Goal: Task Accomplishment & Management: Complete application form

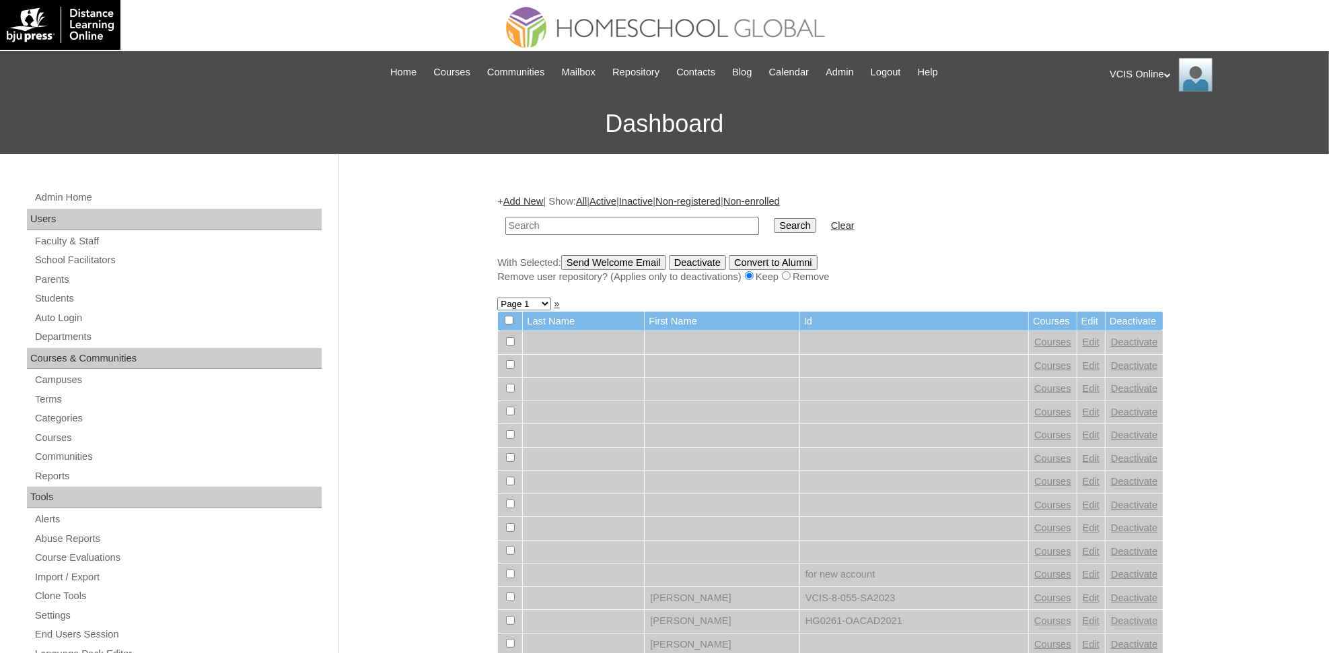
click at [832, 63] on div "|N|Staff|| Skip to Main Content Skip to Sub Navigation Home Courses Communities…" at bounding box center [664, 72] width 863 height 29
click at [844, 73] on span "Admin" at bounding box center [840, 72] width 28 height 15
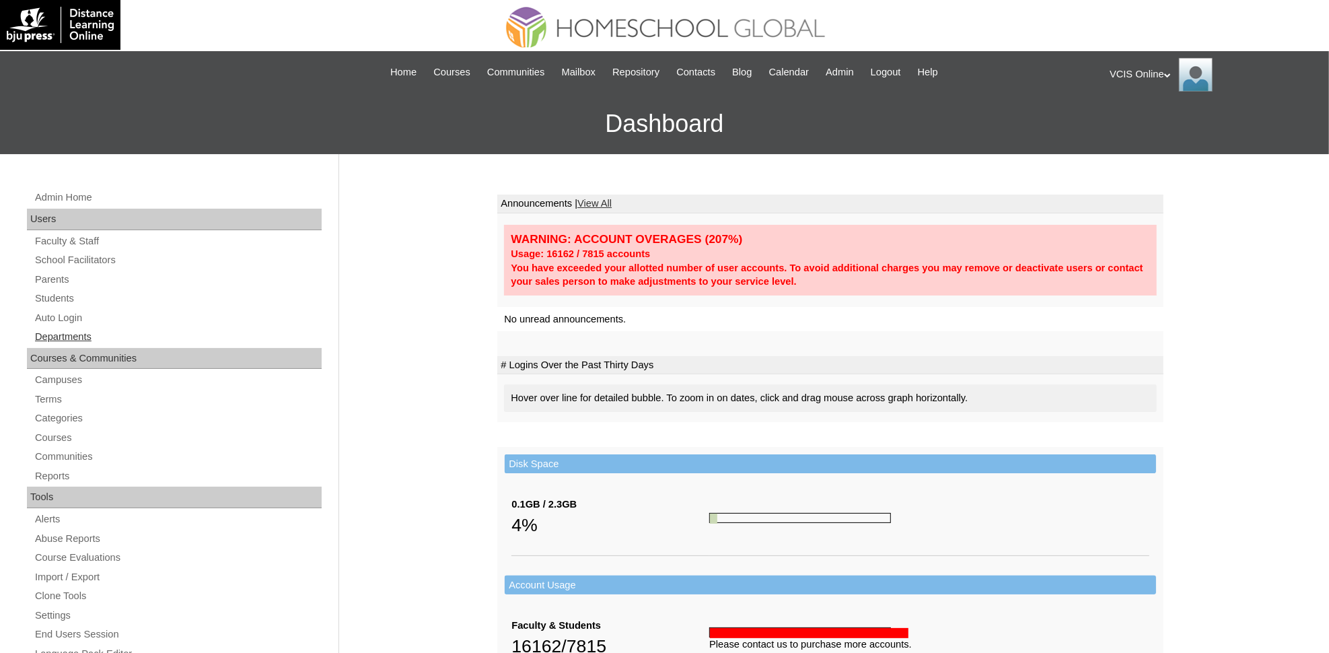
drag, startPoint x: 54, startPoint y: 279, endPoint x: 180, endPoint y: 328, distance: 134.7
click at [54, 279] on link "Parents" at bounding box center [178, 279] width 288 height 17
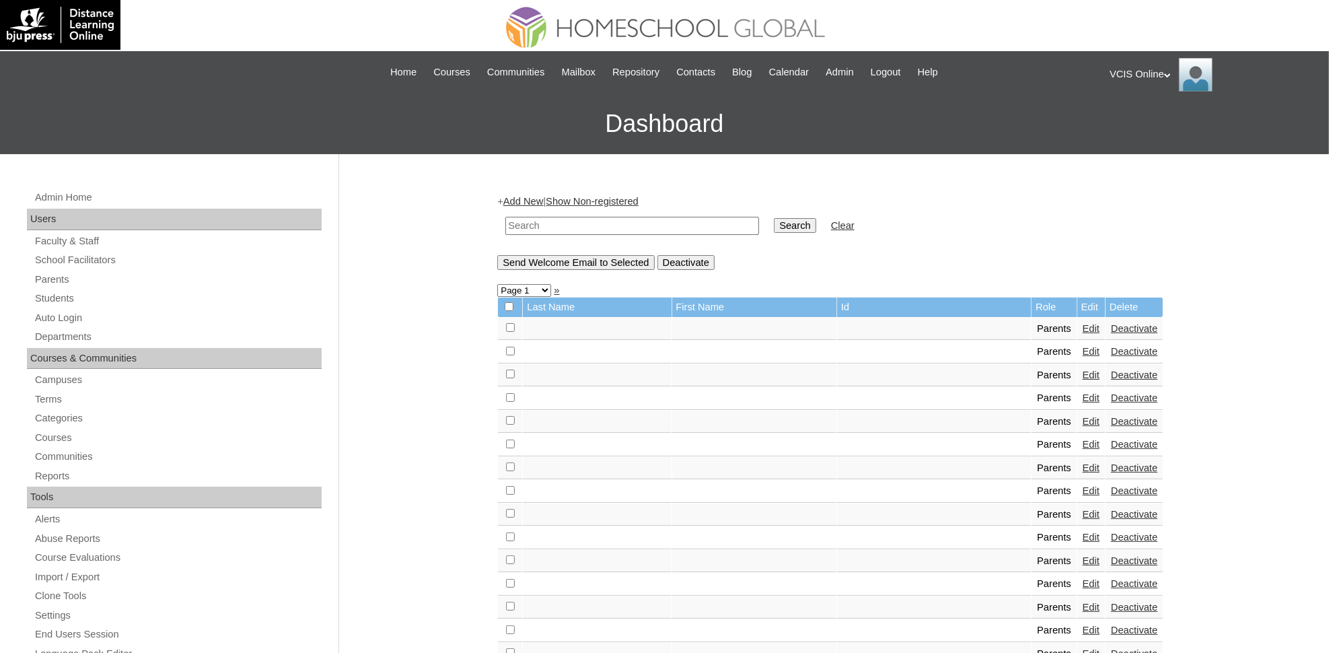
click at [596, 223] on input "text" at bounding box center [632, 226] width 254 height 18
paste input "VCIS015-3A-PA2025"
type input "VCIS015-3A-PA2025"
click at [774, 218] on input "Search" at bounding box center [795, 225] width 42 height 15
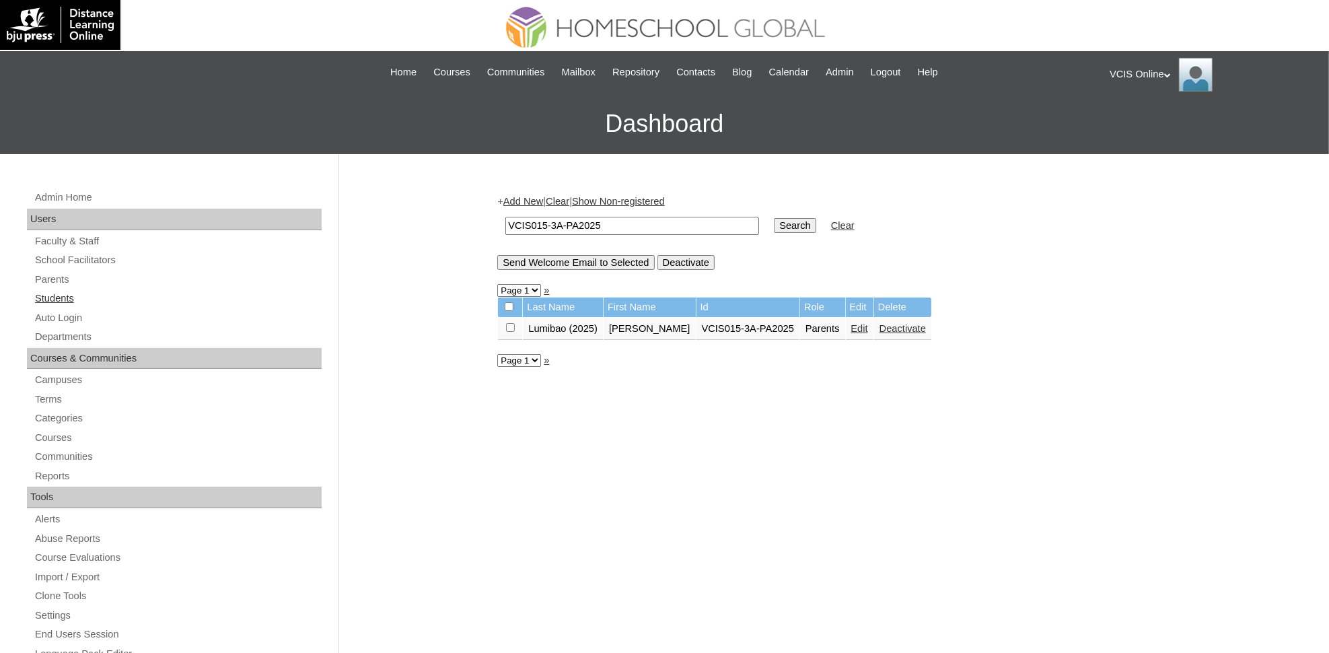
click at [57, 293] on link "Students" at bounding box center [178, 298] width 288 height 17
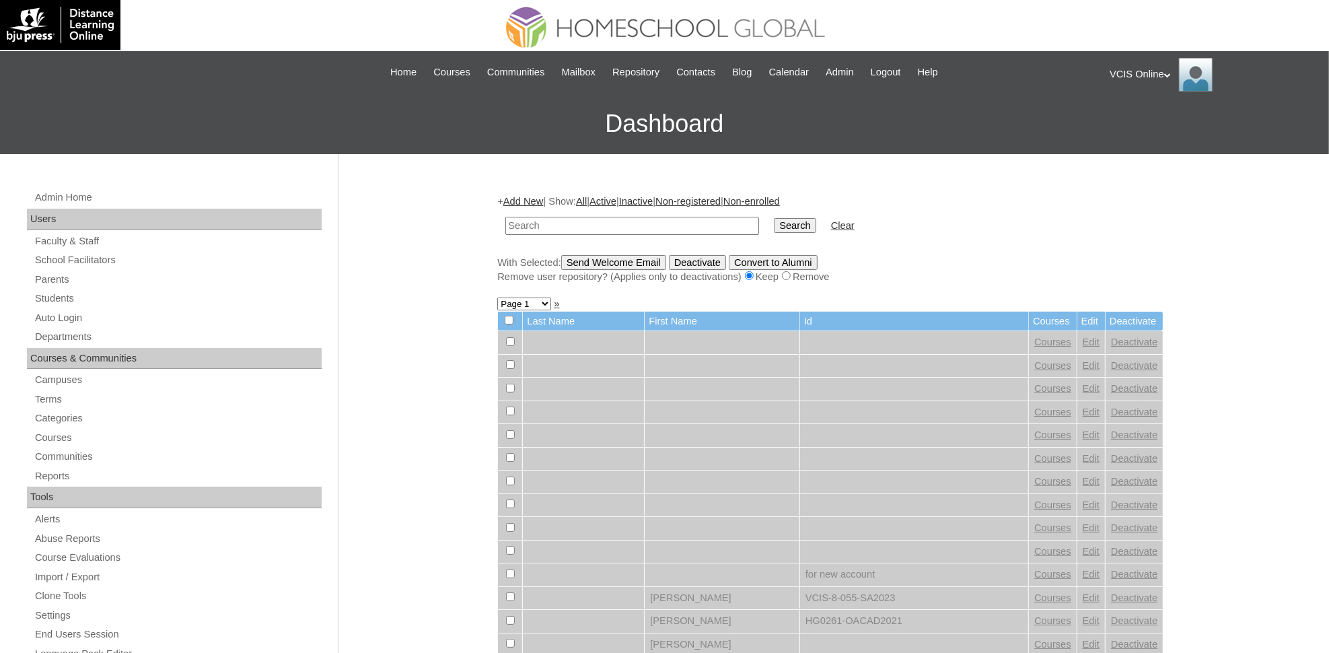
click at [536, 203] on link "Add New" at bounding box center [523, 201] width 40 height 11
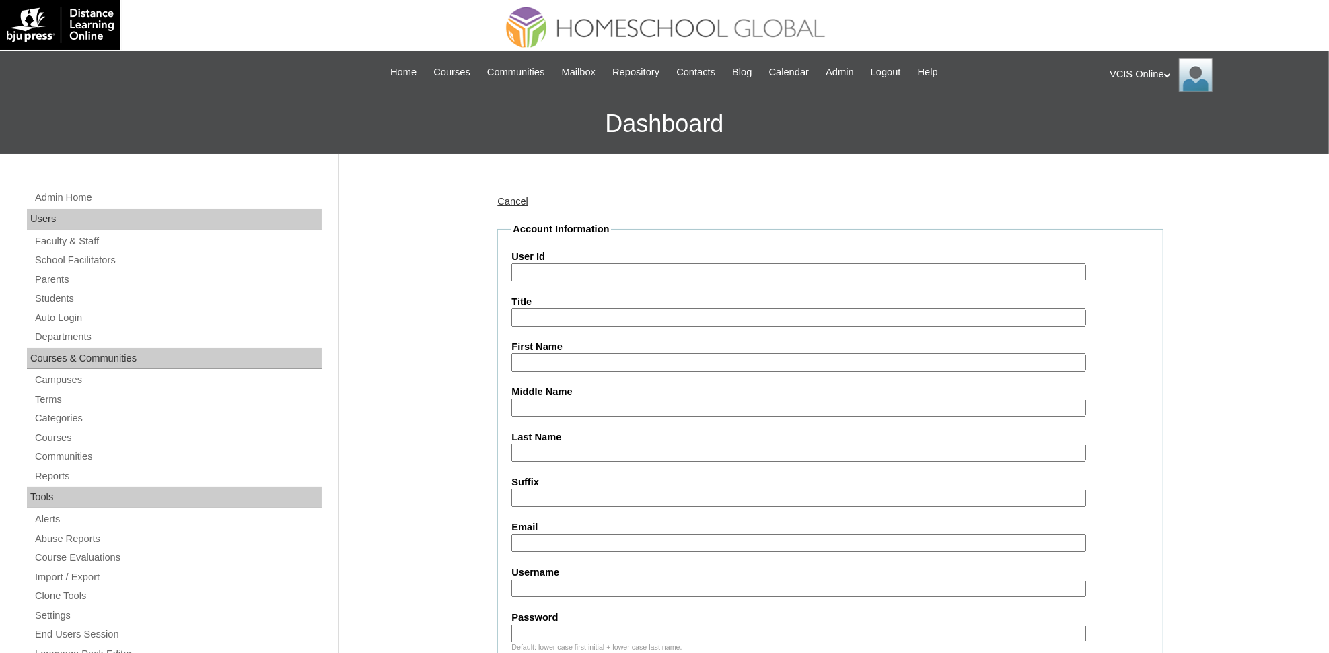
click at [566, 279] on fieldset "Account Information User Id Title First Name Middle Name Last Name Suffix Email…" at bounding box center [830, 535] width 666 height 627
click at [572, 266] on input "User Id" at bounding box center [798, 272] width 574 height 18
paste input "VCIS026-4A-SA2025 [PERSON_NAME].basuel2025 gLmnFo"
drag, startPoint x: 612, startPoint y: 265, endPoint x: 757, endPoint y: 275, distance: 145.0
click at [757, 275] on input "VCIS026-4A-SA2025 [PERSON_NAME].basuel2025 gLmnFo" at bounding box center [798, 272] width 574 height 18
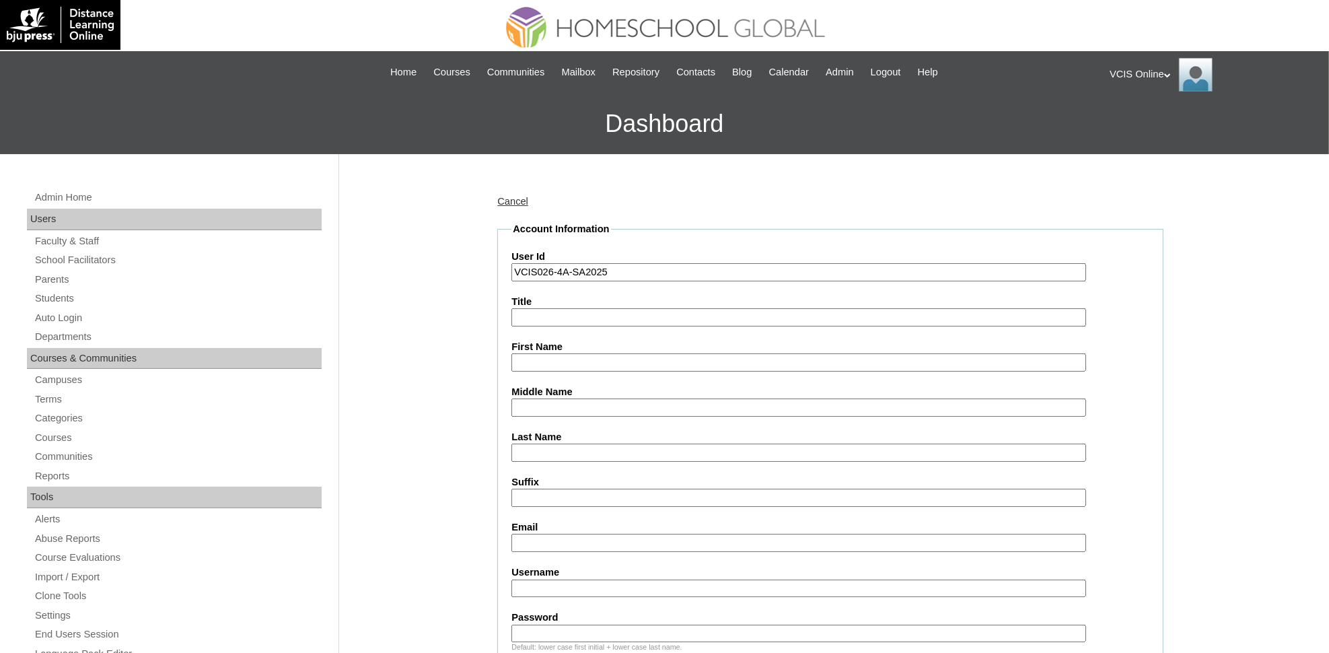
type input "VCIS026-4A-SA2025"
click at [614, 579] on input "Username" at bounding box center [798, 588] width 574 height 18
paste input "[PERSON_NAME].basuel2025 gLmnFo"
type input "[PERSON_NAME].basuel2025 gLmnFo"
click at [615, 579] on input "[PERSON_NAME].basuel2025 gLmnFo" at bounding box center [798, 588] width 574 height 18
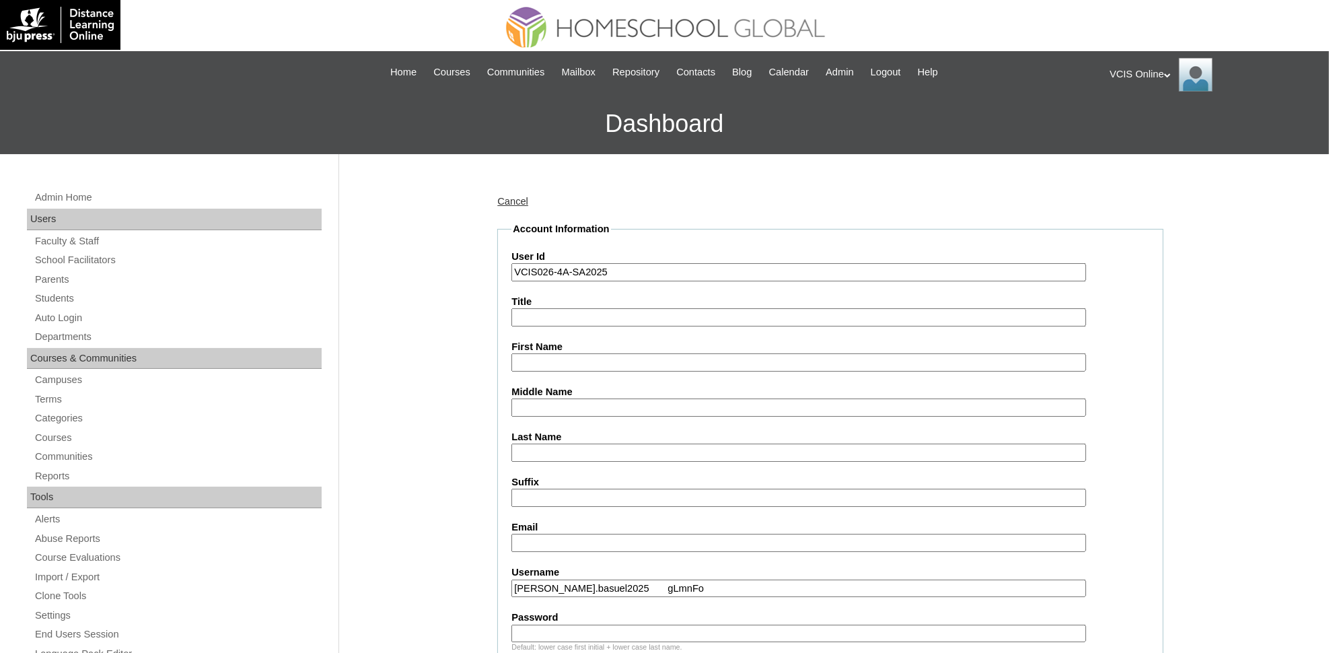
click at [615, 579] on input "[PERSON_NAME].basuel2025 gLmnFo" at bounding box center [798, 588] width 574 height 18
paste input "[PERSON_NAME].basuel2025 gLmnFo"
click at [624, 579] on input "[PERSON_NAME].basuel2025 gLmnFo" at bounding box center [798, 588] width 574 height 18
type input "[PERSON_NAME].basuel2025"
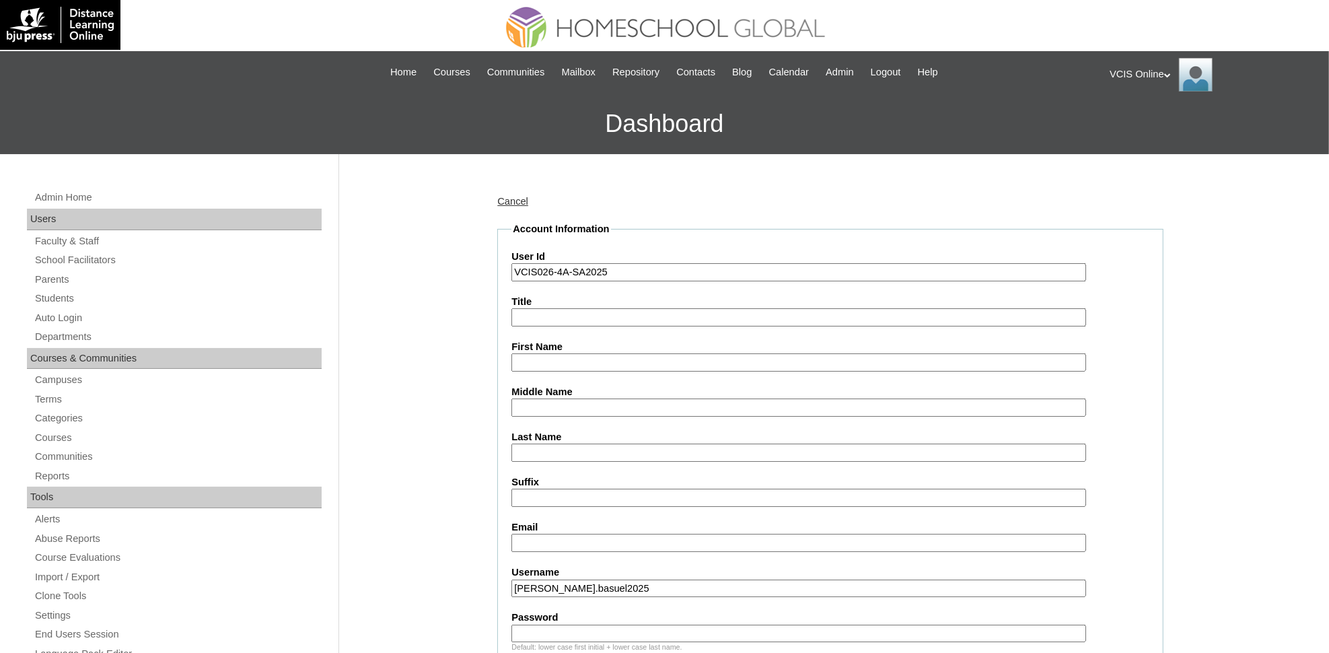
click at [612, 627] on input "Password" at bounding box center [798, 633] width 574 height 18
paste input "gLmnFo"
type input "gLmnFo"
click at [631, 534] on input "Email" at bounding box center [798, 543] width 574 height 18
paste input "[EMAIL_ADDRESS][DOMAIN_NAME]"
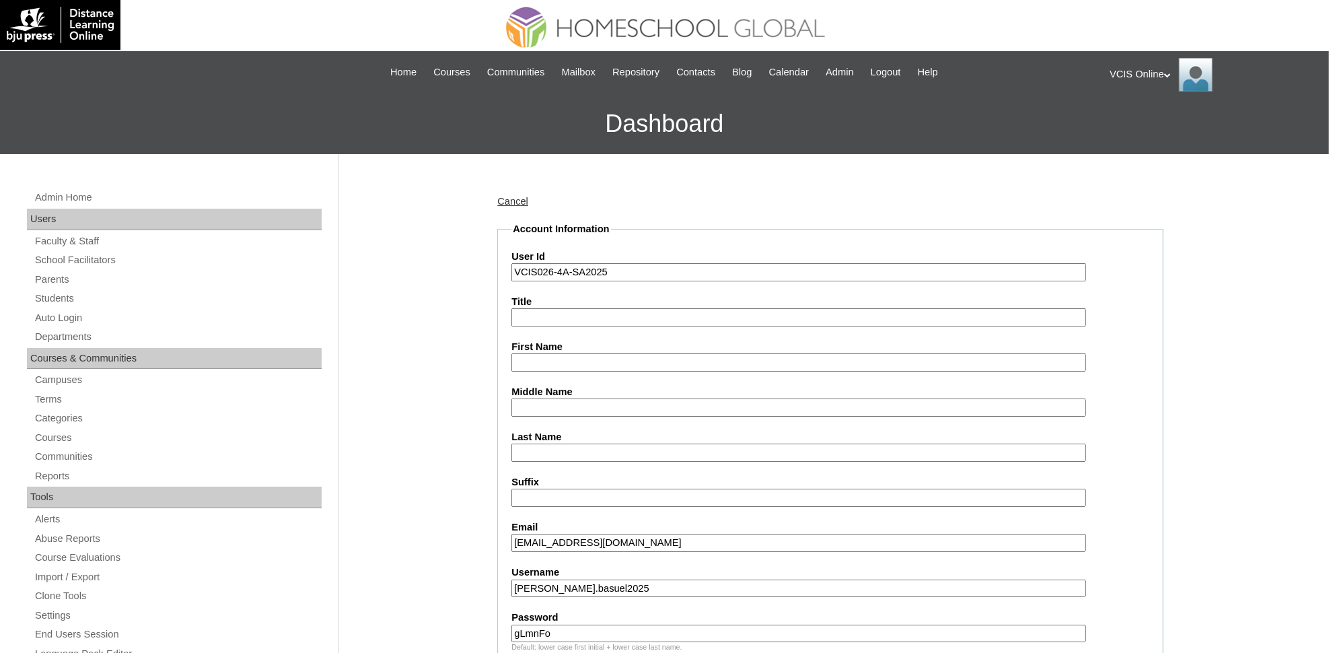
type input "[EMAIL_ADDRESS][DOMAIN_NAME]"
click at [569, 361] on input "First Name" at bounding box center [798, 362] width 574 height 18
paste input "[PERSON_NAME] Jayden [PERSON_NAME] [PERSON_NAME]"
drag, startPoint x: 573, startPoint y: 359, endPoint x: 669, endPoint y: 359, distance: 96.9
click at [669, 359] on input "[PERSON_NAME] Jayden [PERSON_NAME] [PERSON_NAME]" at bounding box center [798, 362] width 574 height 18
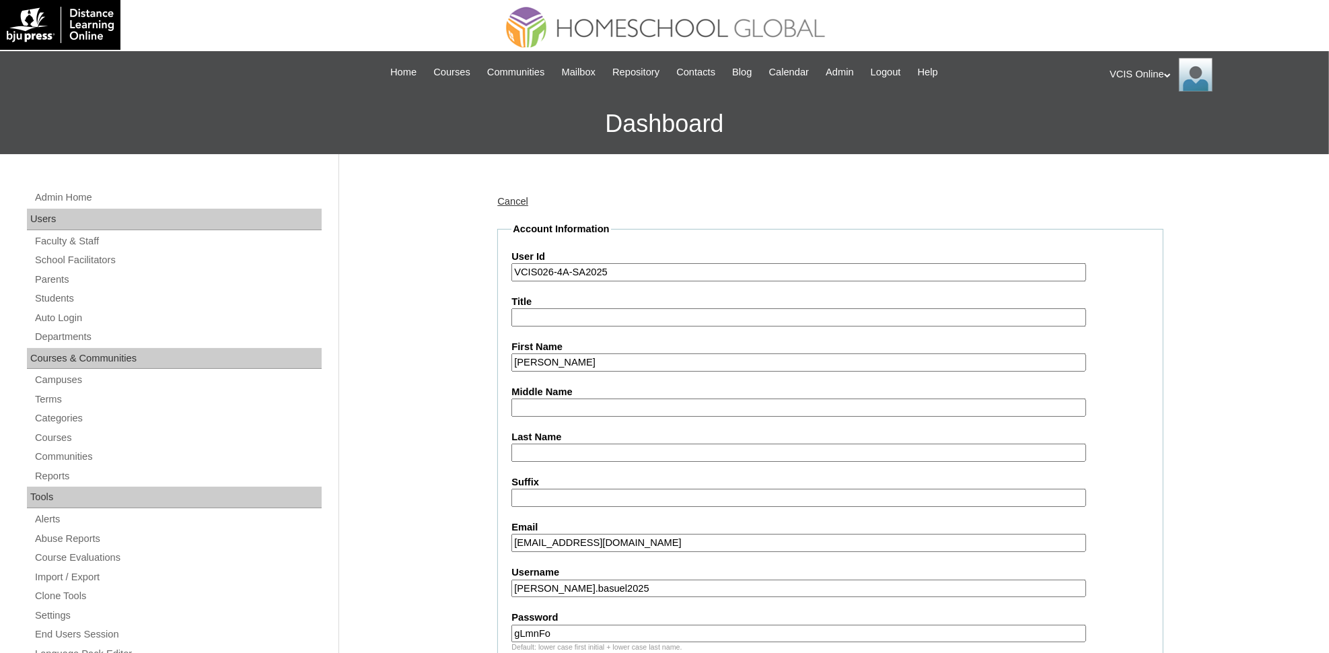
type input "[PERSON_NAME]"
click at [523, 401] on input "Middle Name" at bounding box center [798, 407] width 574 height 18
paste input "[PERSON_NAME] [PERSON_NAME]"
click at [573, 399] on input "[PERSON_NAME] [PERSON_NAME]" at bounding box center [798, 407] width 574 height 18
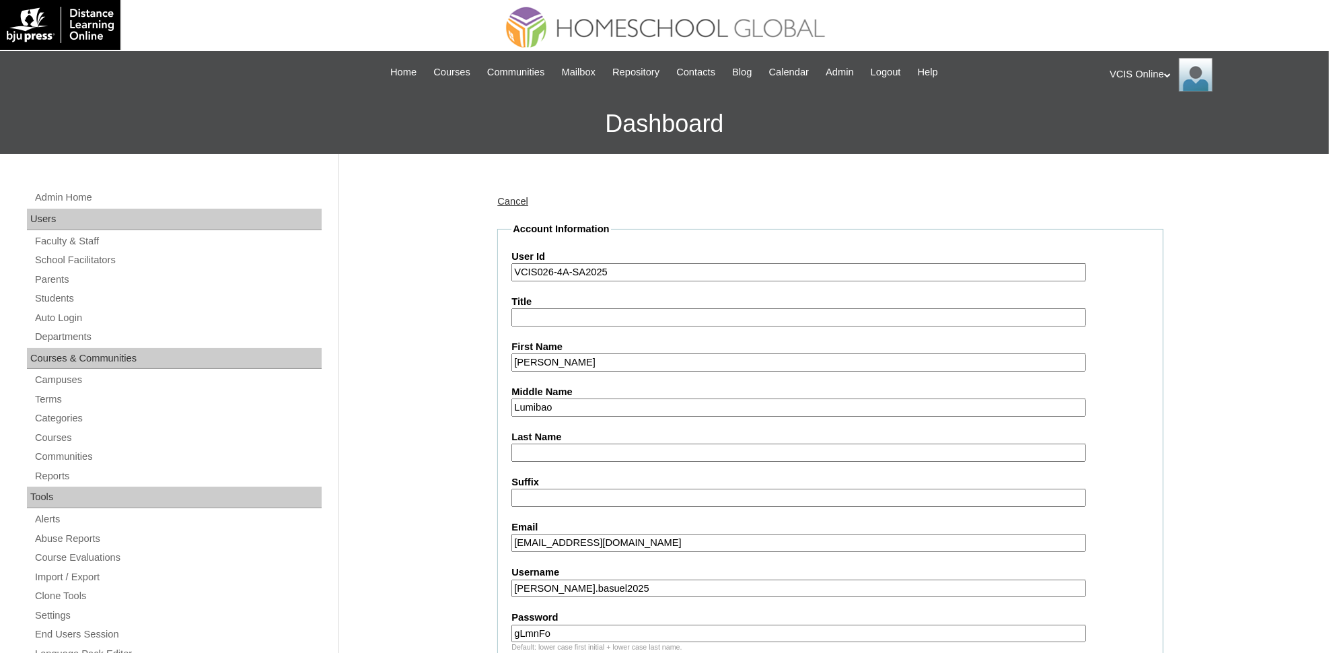
type input "Lumibao"
click at [536, 451] on input "Last Name" at bounding box center [798, 452] width 574 height 18
paste input "[PERSON_NAME]"
type input "[PERSON_NAME]"
drag, startPoint x: 1317, startPoint y: 353, endPoint x: 1319, endPoint y: 336, distance: 16.3
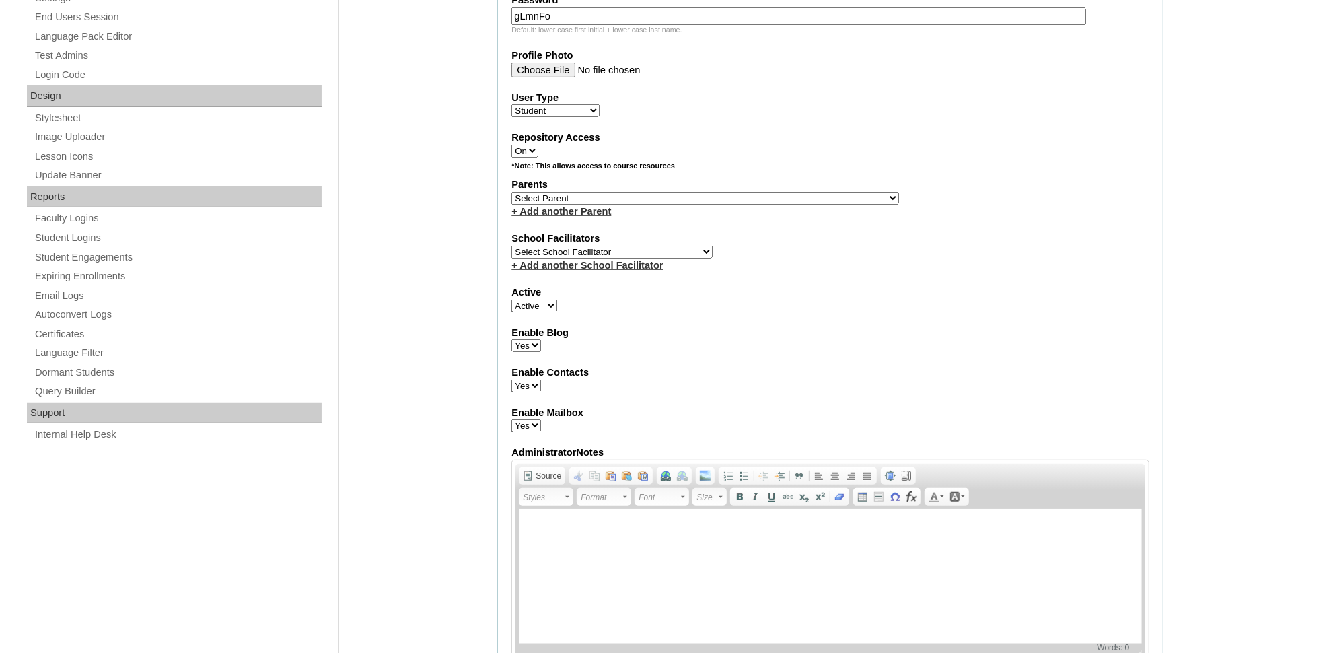
scroll to position [610, 0]
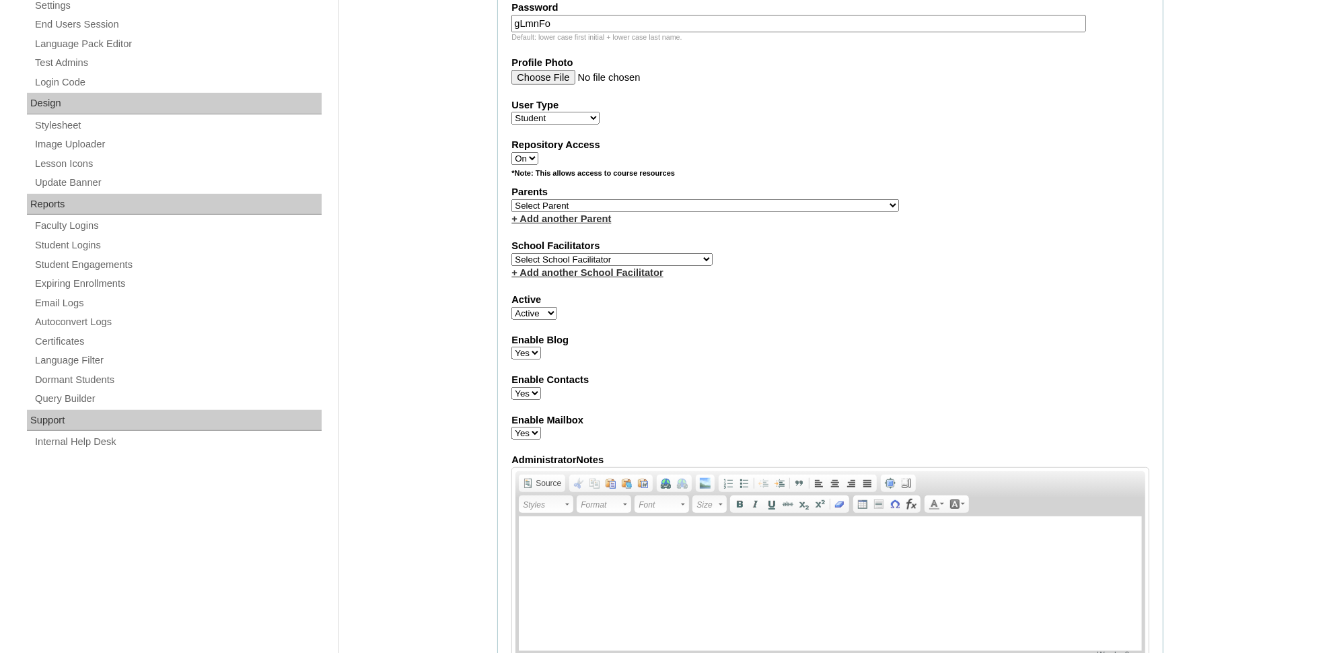
drag, startPoint x: 585, startPoint y: 189, endPoint x: 1340, endPoint y: 515, distance: 822.4
click at [585, 199] on select "Select Parent , , , , , , , , , , , , , , , , , , , , , , , , , , , , , , , , ,…" at bounding box center [705, 205] width 388 height 13
select select "43250"
click at [511, 199] on select "Select Parent , , , , , , , , , , , , , , , , , , , , , , , , , , , , , , , , ,…" at bounding box center [705, 205] width 388 height 13
click at [591, 253] on select "Select School Facilitator [PERSON_NAME] [PERSON_NAME] Gloryfe [PERSON_NAME] [PE…" at bounding box center [611, 259] width 201 height 13
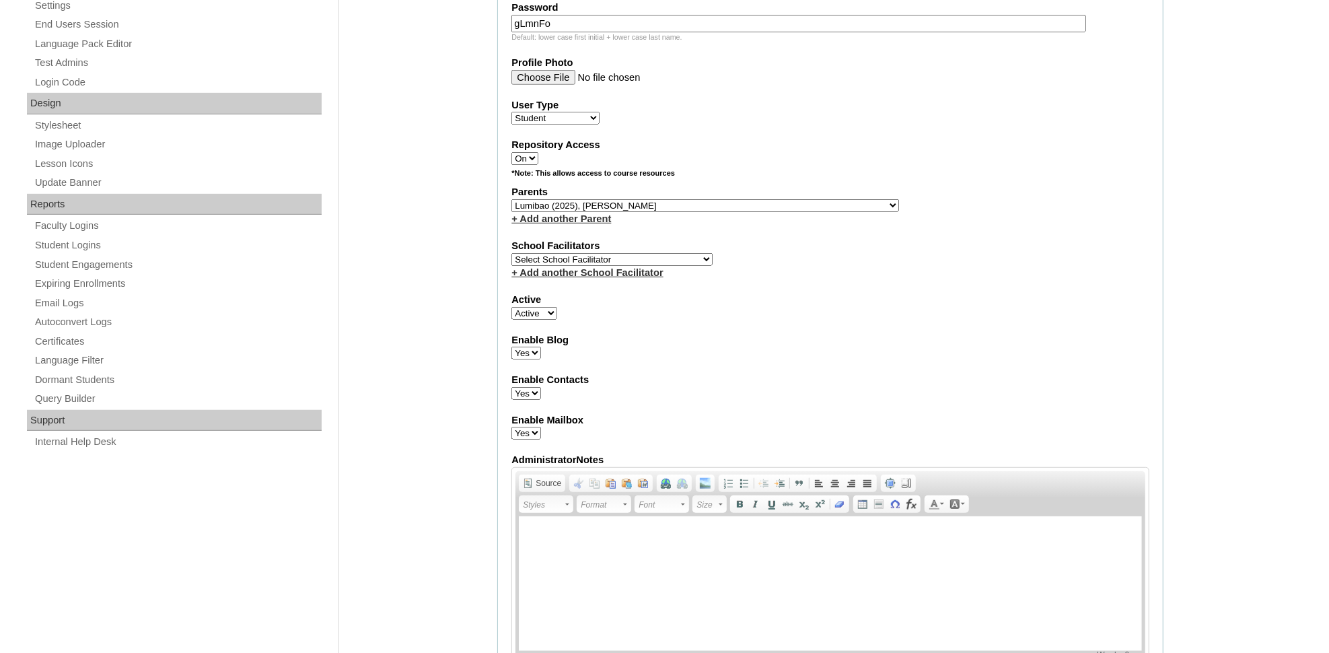
select select "25888"
click at [511, 253] on select "Select School Facilitator [PERSON_NAME] [PERSON_NAME] Gloryfe [PERSON_NAME] [PE…" at bounding box center [611, 259] width 201 height 13
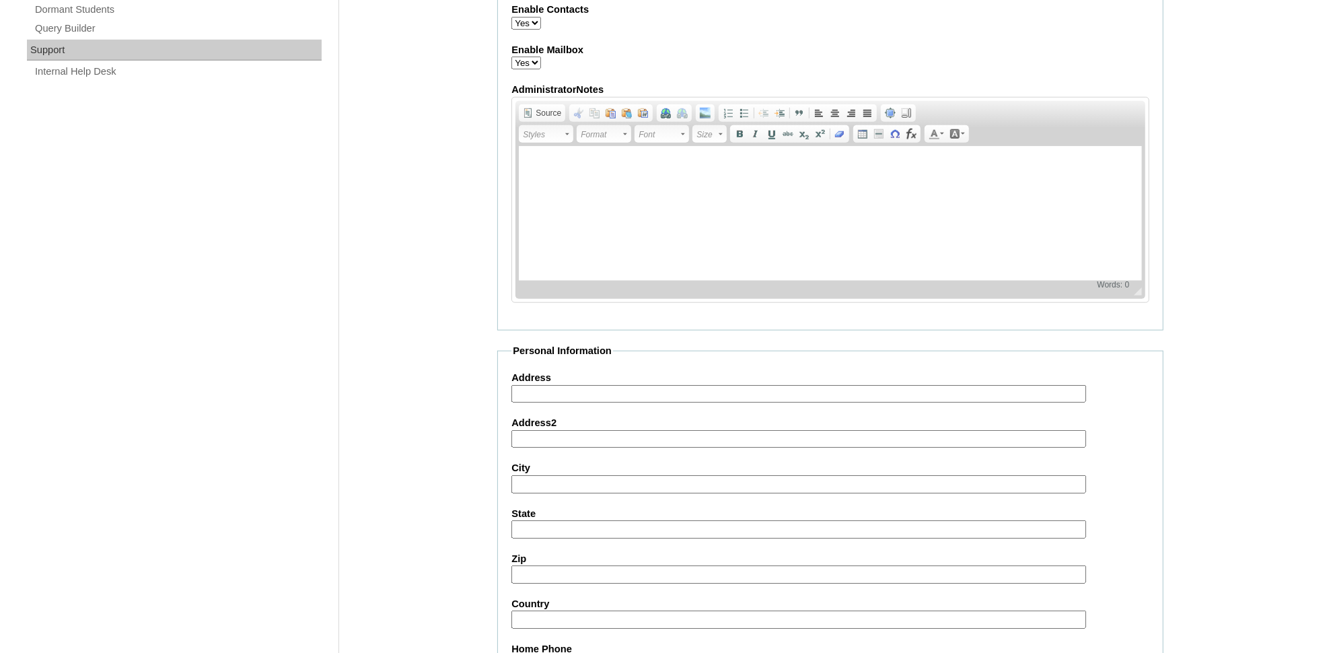
scroll to position [1360, 0]
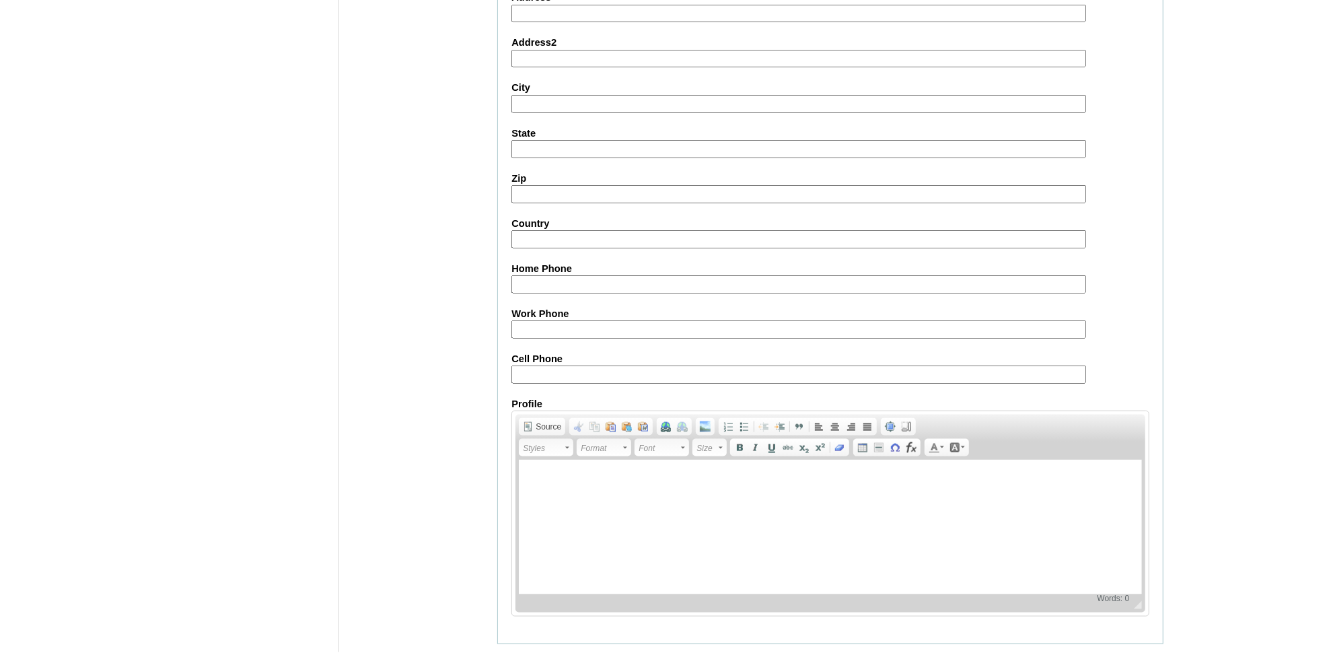
click at [525, 657] on input "Submit" at bounding box center [518, 664] width 42 height 15
